Goal: Information Seeking & Learning: Understand process/instructions

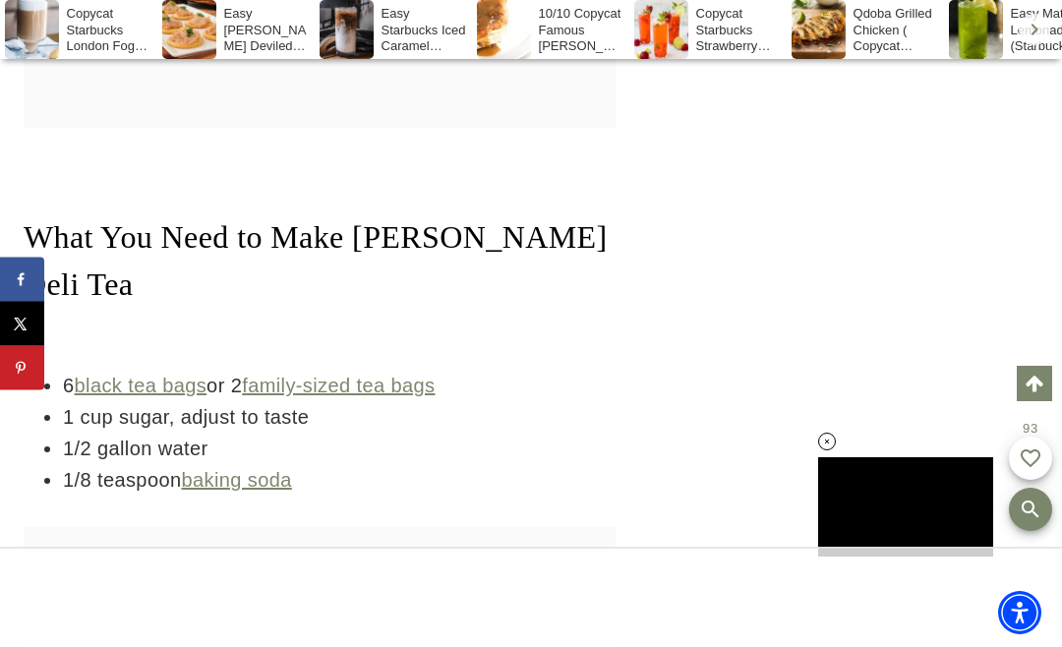
scroll to position [4872, 0]
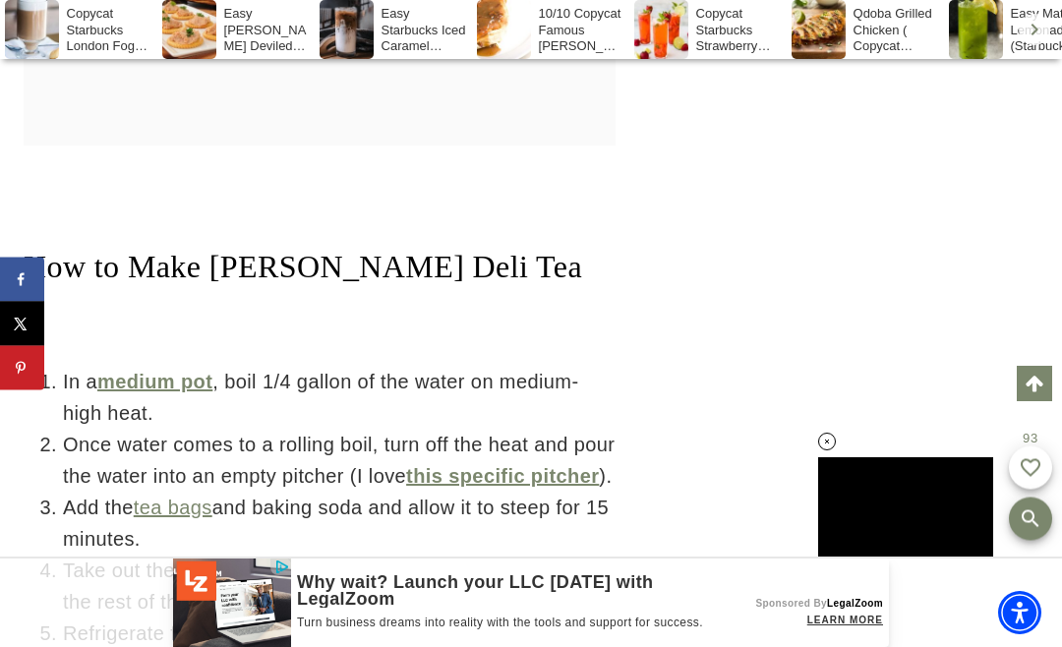
scroll to position [6653, 0]
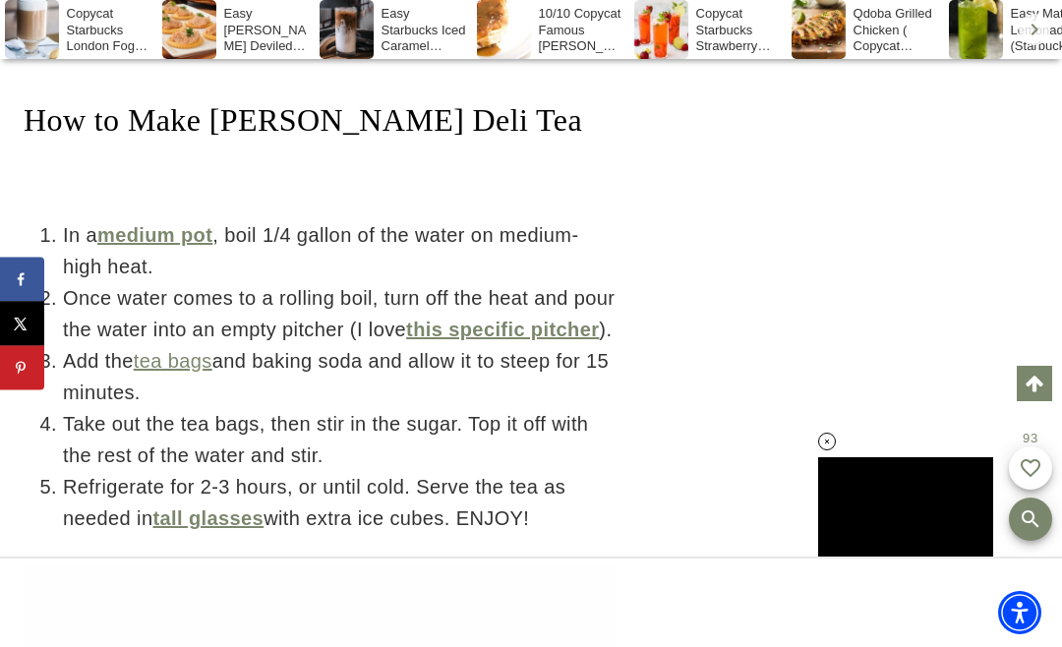
click at [553, 318] on link "this specific pitcher" at bounding box center [502, 329] width 193 height 22
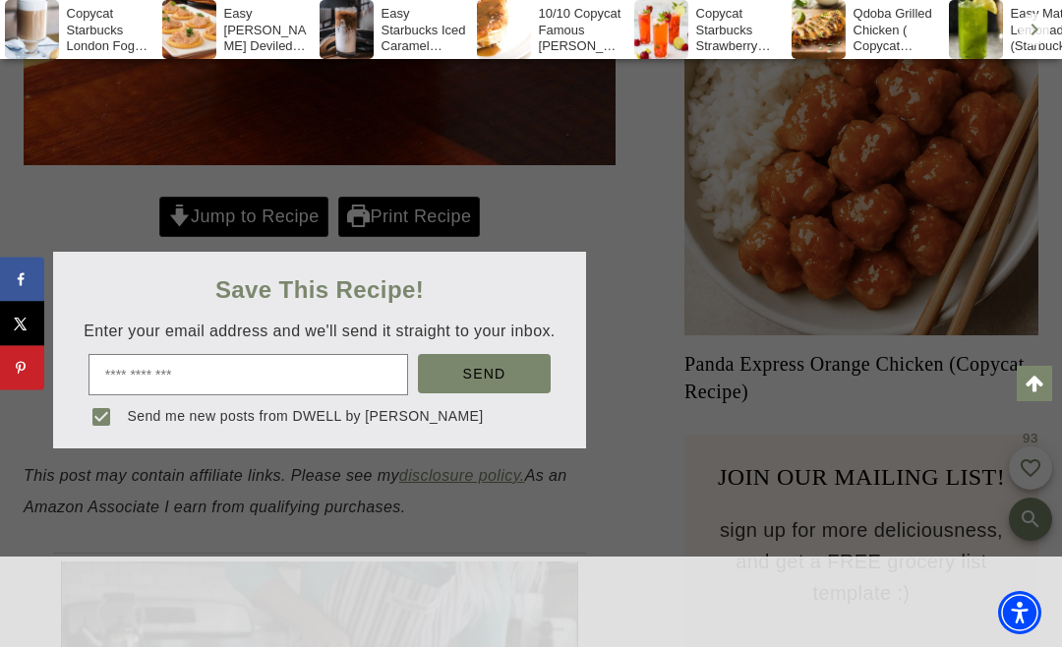
click at [598, 165] on div at bounding box center [531, 323] width 1062 height 647
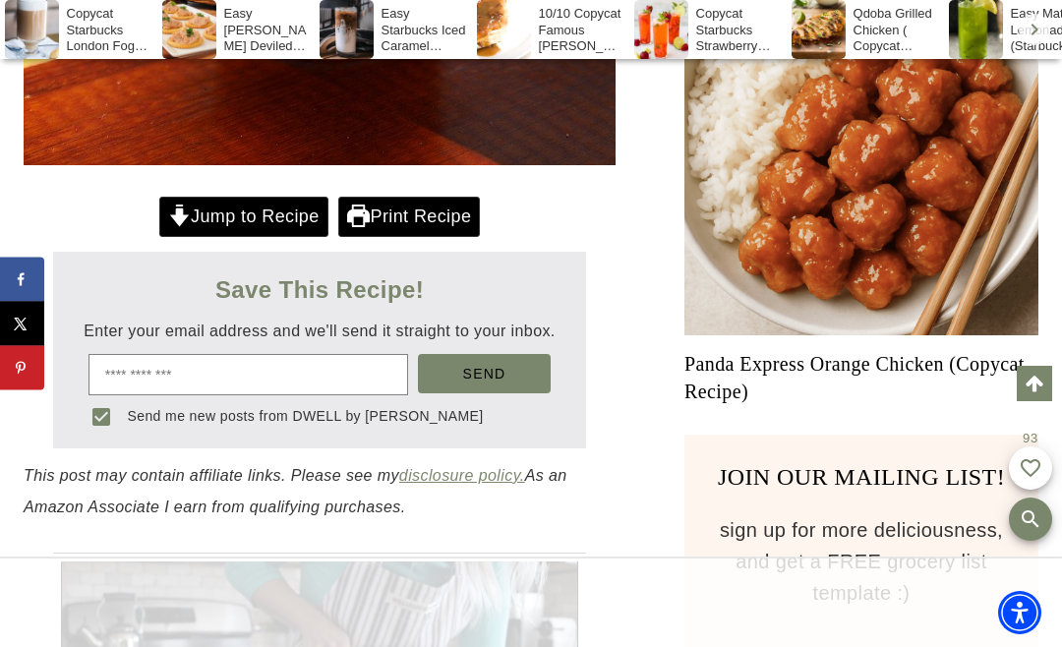
click at [285, 197] on link "Jump to Recipe" at bounding box center [243, 217] width 169 height 40
